Goal: Task Accomplishment & Management: Manage account settings

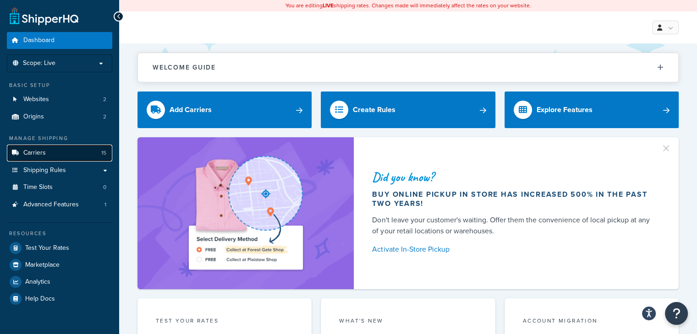
click at [57, 156] on link "Carriers 15" at bounding box center [59, 153] width 105 height 17
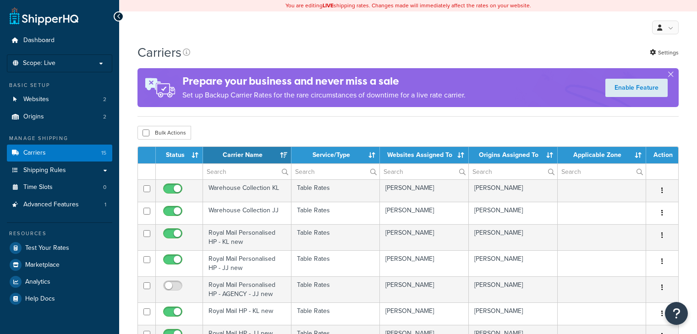
select select "15"
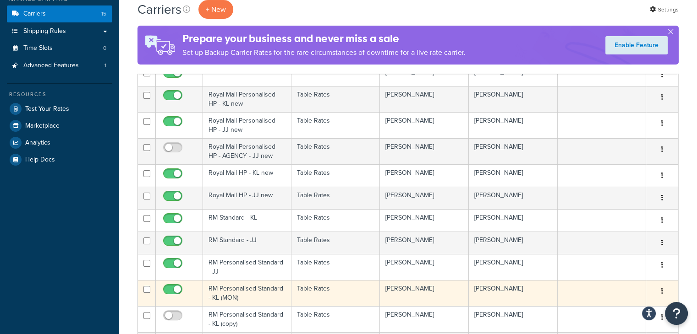
scroll to position [115, 0]
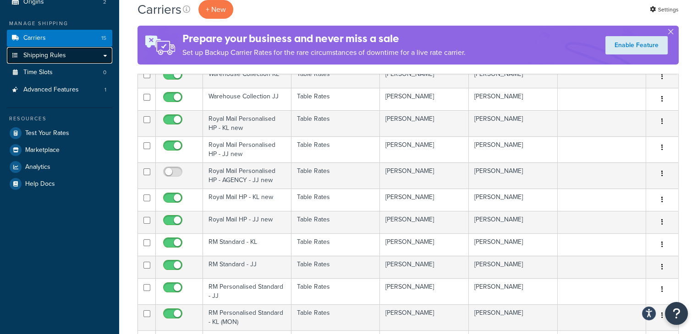
click at [97, 57] on link "Shipping Rules" at bounding box center [59, 55] width 105 height 17
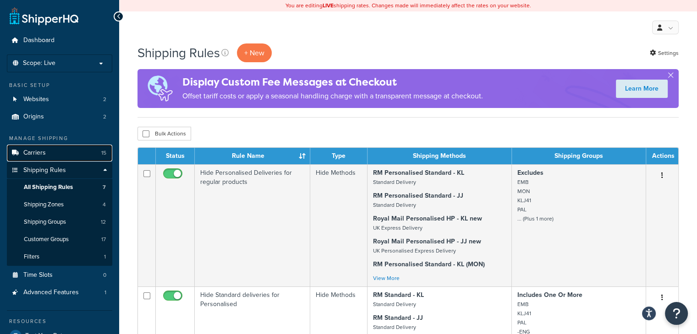
click at [42, 157] on span "Carriers" at bounding box center [34, 153] width 22 height 8
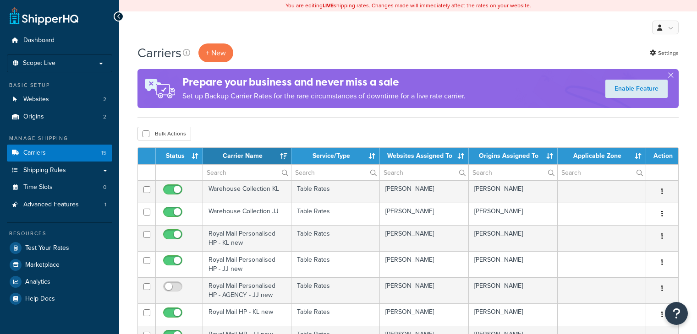
select select "15"
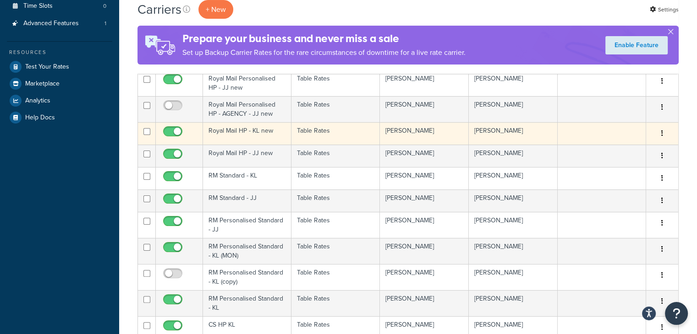
scroll to position [181, 0]
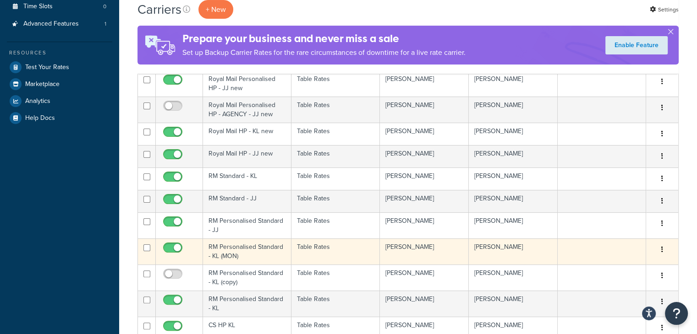
click at [280, 255] on td "RM Personalised Standard - KL (MON)" at bounding box center [247, 252] width 88 height 26
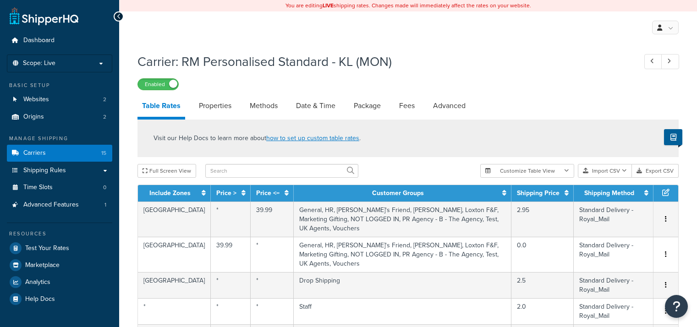
select select "25"
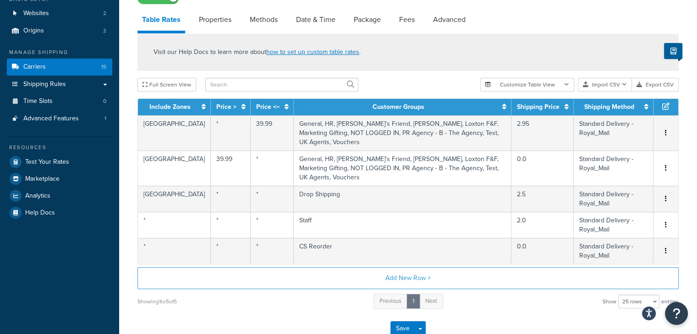
scroll to position [86, 0]
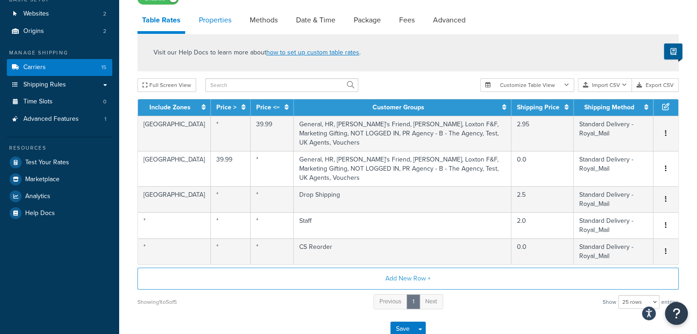
click at [204, 19] on link "Properties" at bounding box center [215, 20] width 42 height 22
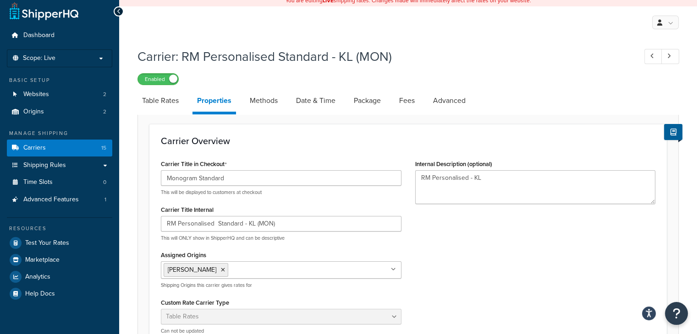
scroll to position [5, 0]
click at [449, 101] on link "Advanced" at bounding box center [449, 101] width 42 height 22
select select "false"
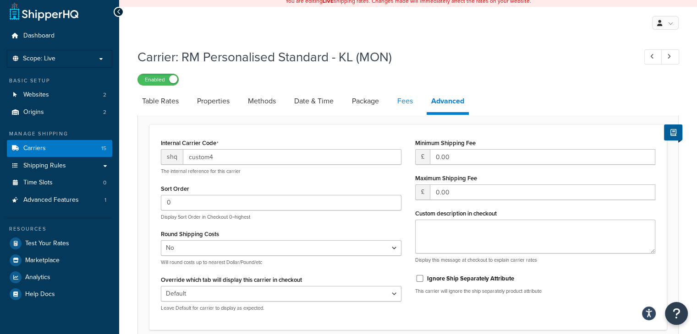
click at [398, 104] on link "Fees" at bounding box center [405, 101] width 25 height 22
select select "AFTER"
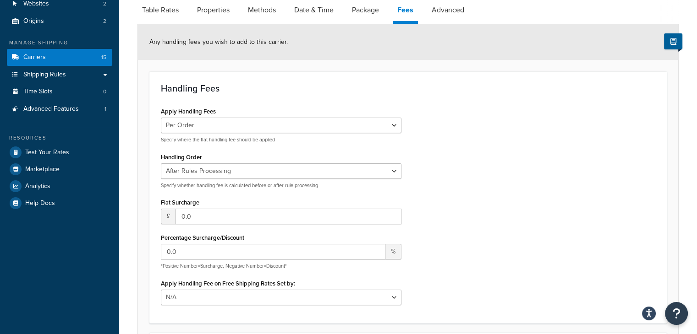
scroll to position [33, 0]
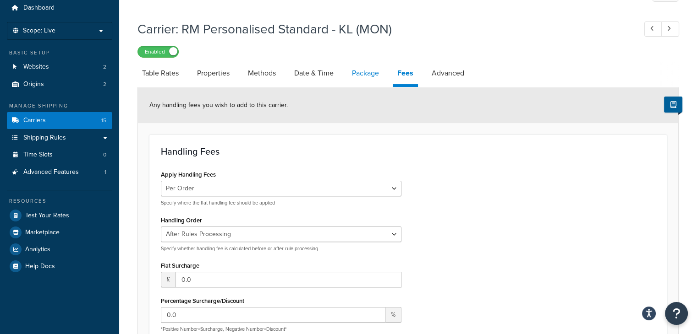
click at [368, 83] on link "Package" at bounding box center [365, 73] width 36 height 22
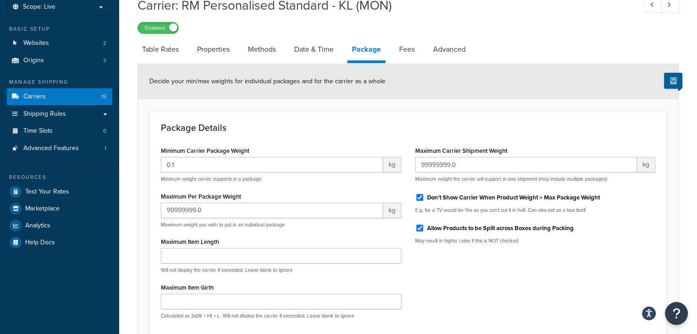
scroll to position [44, 0]
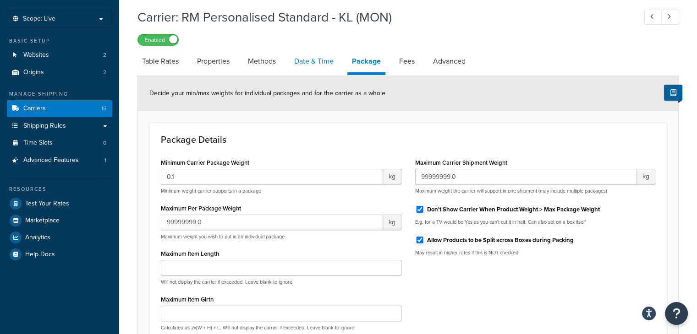
click at [314, 56] on link "Date & Time" at bounding box center [313, 61] width 49 height 22
select select "MMMd"
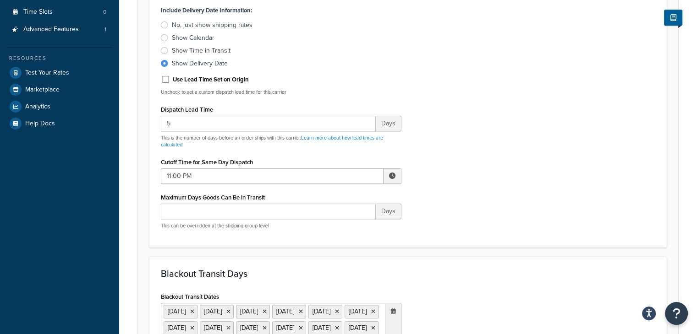
scroll to position [72, 0]
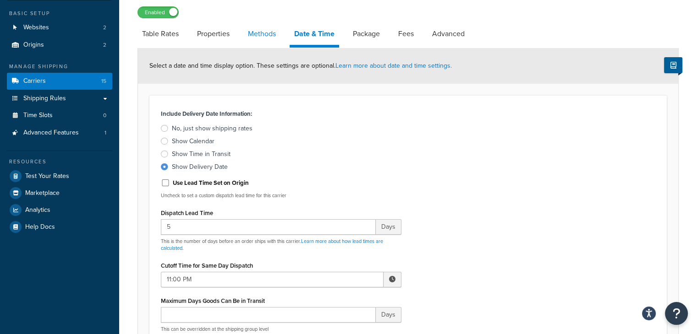
click at [267, 35] on link "Methods" at bounding box center [261, 34] width 37 height 22
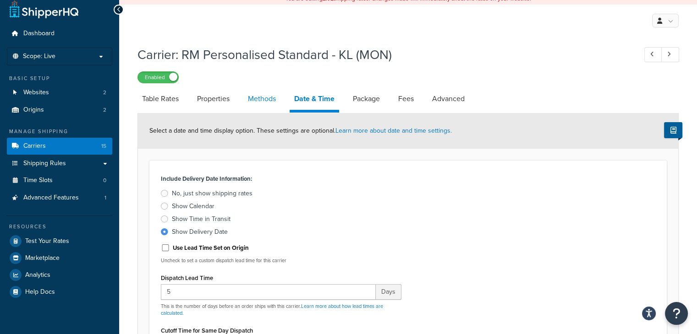
select select "25"
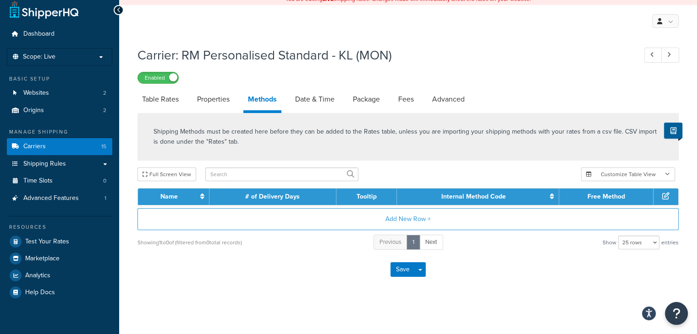
scroll to position [24, 0]
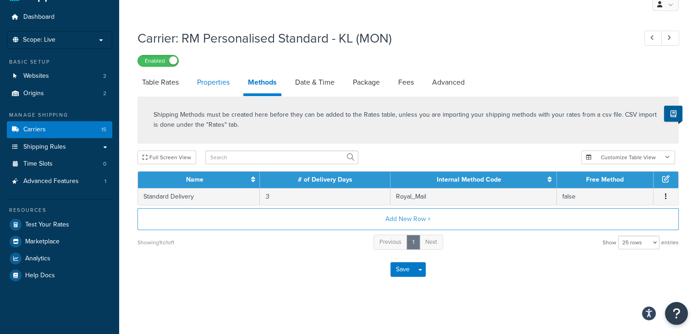
click at [207, 87] on link "Properties" at bounding box center [213, 82] width 42 height 22
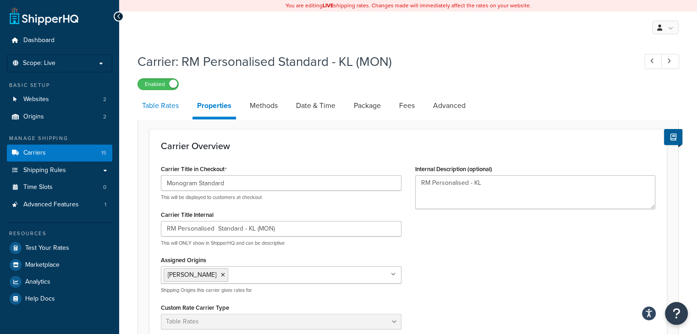
click at [159, 106] on link "Table Rates" at bounding box center [160, 106] width 46 height 22
select select "25"
